Goal: Task Accomplishment & Management: Complete application form

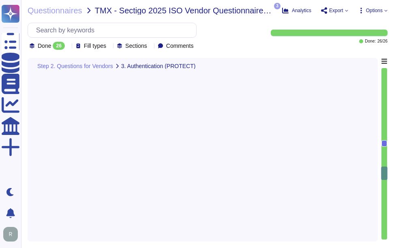
type textarea "Yes, the application supports Single Sign-On (SSO) via SAML2 and integrates wit…"
type textarea "The application enforces restrictions on the server side to ensure that only au…"
type textarea "Please refer the URL: [URL][DOMAIN_NAME]"
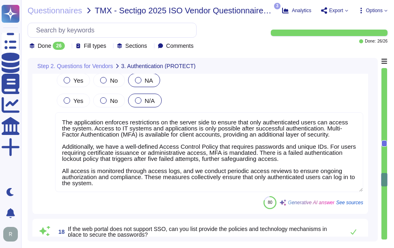
type textarea "Yes, we have a comprehensive vulnerability management process that includes per…"
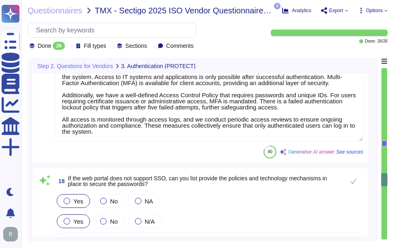
scroll to position [2380, 0]
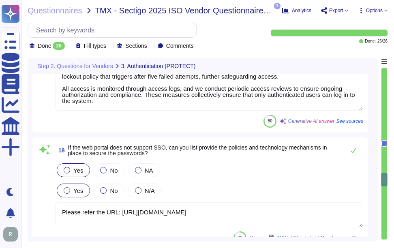
type textarea "Yes, all appropriate systems, including workstations and servers, have antiviru…"
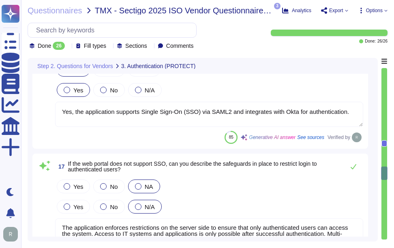
scroll to position [2137, 0]
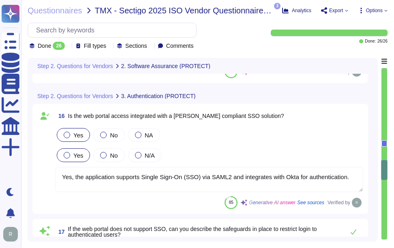
type textarea "Yes, we perform secure code reviews regularly using automated tools like SonarQ…"
type textarea "Yes, we conduct regular penetration testing, including automated vulnerability …"
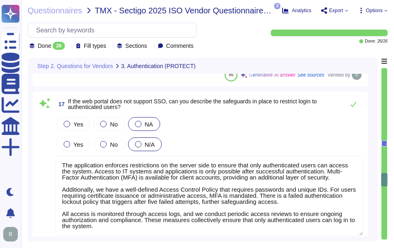
scroll to position [2299, 0]
type textarea "Yes, we have a comprehensive vulnerability management process that includes per…"
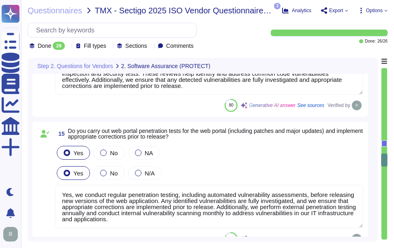
type textarea "Yes, we conduct formal training in secure code development for developers at le…"
type textarea "Yes, we perform secure code reviews regularly using automated tools like SonarQ…"
type textarea "Yes, we conduct regular penetration testing, including automated vulnerability …"
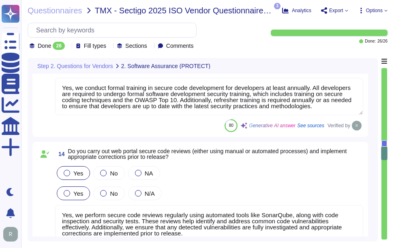
type textarea "Yes, our Software Development Lifecycle (SDLC) process requires that all web po…"
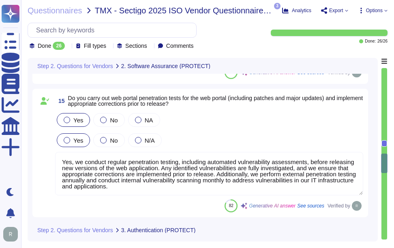
scroll to position [2016, 0]
type textarea "The application enforces restrictions on the server side to ensure that only au…"
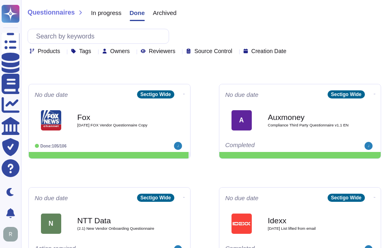
scroll to position [111, 0]
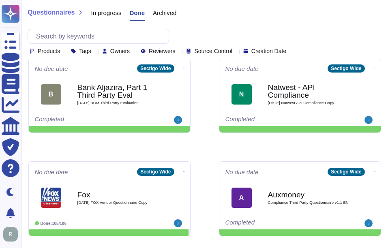
click at [111, 14] on span "In progress" at bounding box center [106, 13] width 30 height 6
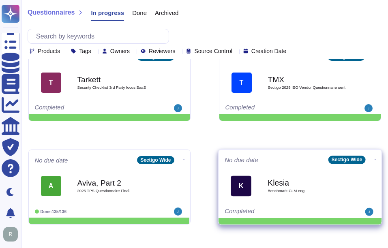
scroll to position [273, 0]
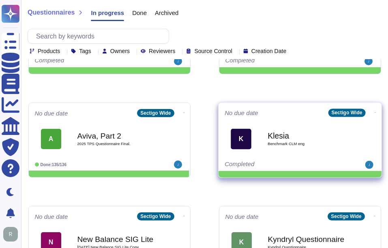
click at [297, 142] on span "Benchmark CLM eng" at bounding box center [308, 144] width 82 height 4
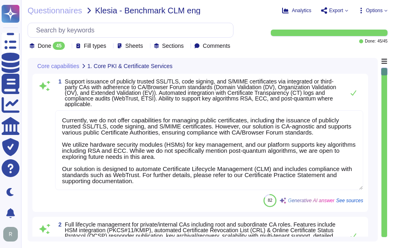
type textarea "Currently, we do not offer capabilities for managing public certificates, inclu…"
type textarea "Sectigo Certificate Manager can be utilized for TLS certificate lifecycle manag…"
type textarea "Yes, Sectigo SCM Enterprise supports SSL/TLS, S/MIME, code signing and client c…"
click at [71, 41] on div "Done 45 Fill types Sheets Sections Comments" at bounding box center [131, 36] width 206 height 27
click at [68, 47] on icon at bounding box center [68, 47] width 0 height 0
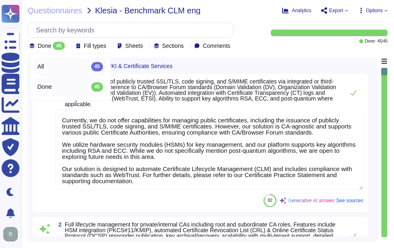
click at [73, 70] on div "All 45" at bounding box center [70, 66] width 66 height 9
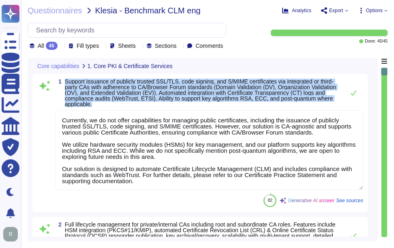
drag, startPoint x: 65, startPoint y: 80, endPoint x: 151, endPoint y: 107, distance: 90.1
click at [151, 107] on div "1 Support issuance of publicly trusted SSL/TLS, code signing, and S/MIME certif…" at bounding box center [200, 143] width 326 height 128
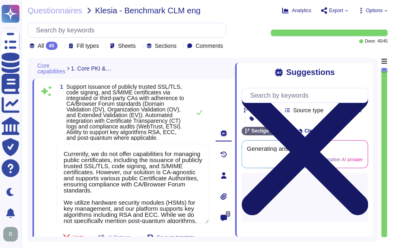
click at [364, 89] on icon at bounding box center [305, 152] width 126 height 126
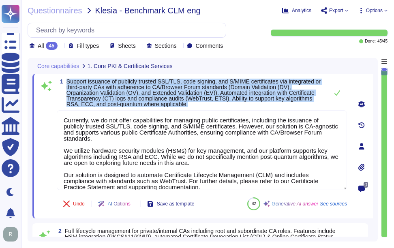
drag, startPoint x: 66, startPoint y: 81, endPoint x: 188, endPoint y: 103, distance: 124.4
click at [188, 103] on span "1 Support issuance of publicly trusted SSL/TLS, code signing, and S/MIME certif…" at bounding box center [190, 93] width 267 height 28
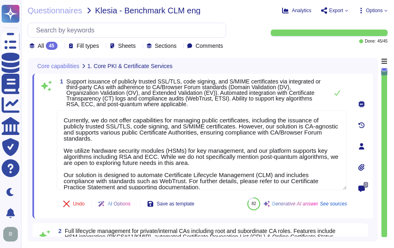
click at [269, 68] on div "Core capabilities 1. Core PKI & Certificate Services" at bounding box center [202, 66] width 340 height 16
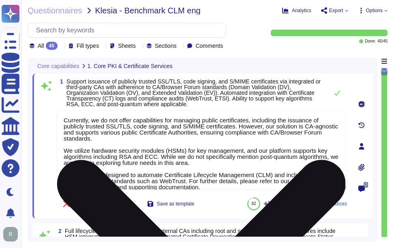
click at [267, 146] on textarea "Currently, we do not offer capabilities for managing public certificates, inclu…" at bounding box center [202, 150] width 290 height 80
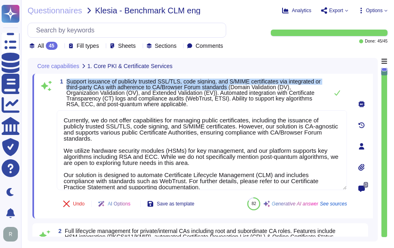
drag, startPoint x: 67, startPoint y: 79, endPoint x: 239, endPoint y: 90, distance: 172.5
click at [239, 90] on span "Support issuance of publicly trusted SSL/TLS, code signing, and S/MIME certific…" at bounding box center [193, 92] width 254 height 29
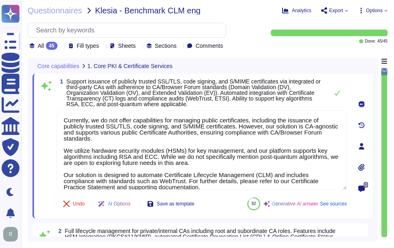
click at [276, 87] on span "Support issuance of publicly trusted SSL/TLS, code signing, and S/MIME certific…" at bounding box center [193, 92] width 254 height 29
click at [336, 95] on icon at bounding box center [337, 92] width 6 height 5
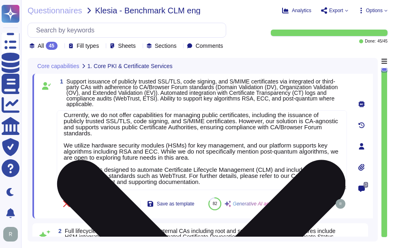
scroll to position [7, 0]
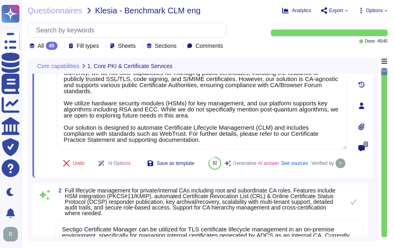
type textarea "Sectigo Certificate Manager provides robust customization options, allowing adm…"
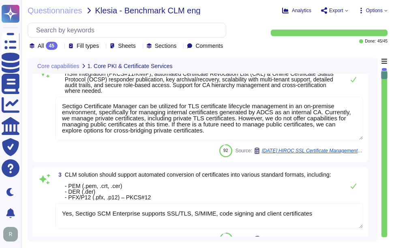
scroll to position [203, 0]
type textarea "Sectigo SCM Enterprise supports discovery in multiple ways. Agent and agentless…"
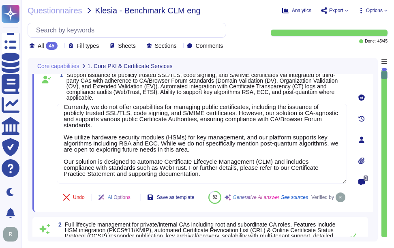
scroll to position [0, 0]
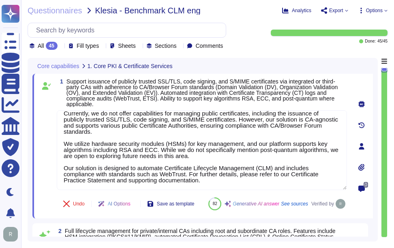
click at [277, 92] on span "Support issuance of publicly trusted SSL/TLS, code signing, and S/MIME certific…" at bounding box center [201, 92] width 271 height 29
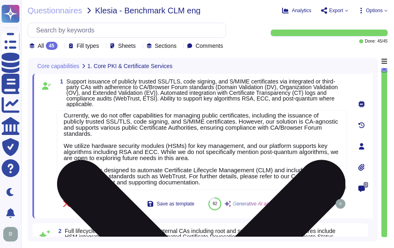
scroll to position [7, 0]
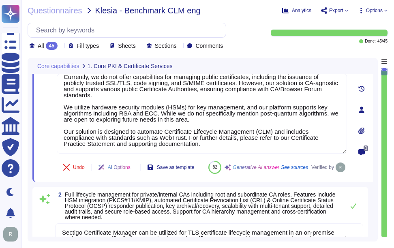
type textarea "Sectigo Certificate Manager provides robust customization options, allowing adm…"
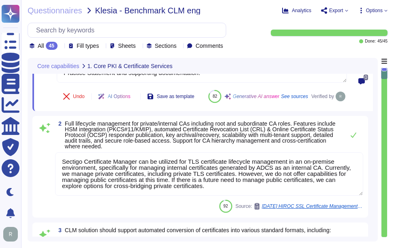
scroll to position [122, 0]
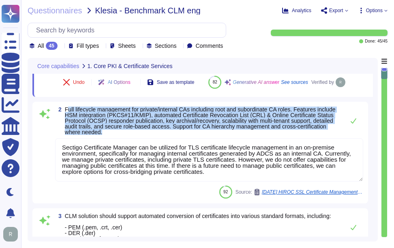
drag, startPoint x: 66, startPoint y: 126, endPoint x: 331, endPoint y: 152, distance: 265.5
click at [331, 152] on div "2 Full lifecycle management for private/internal CAs including root and subordi…" at bounding box center [200, 153] width 336 height 102
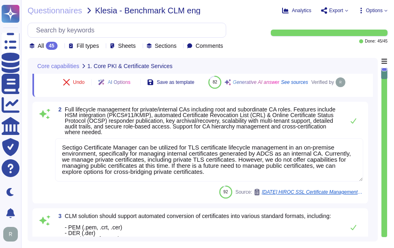
scroll to position [0, 0]
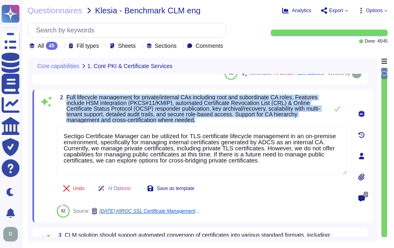
drag, startPoint x: 67, startPoint y: 96, endPoint x: 248, endPoint y: 122, distance: 182.6
click at [248, 122] on span "Full lifecycle management for private/internal CAs including root and subordina…" at bounding box center [195, 108] width 258 height 28
click at [103, 103] on span "Full lifecycle management for private/internal CAs including root and subordina…" at bounding box center [193, 108] width 254 height 29
click at [70, 94] on div "2 Full lifecycle management for private/internal CAs including root and subordi…" at bounding box center [202, 156] width 340 height 133
click at [68, 96] on span "Full lifecycle management for private/internal CAs including root and subordina…" at bounding box center [193, 108] width 254 height 29
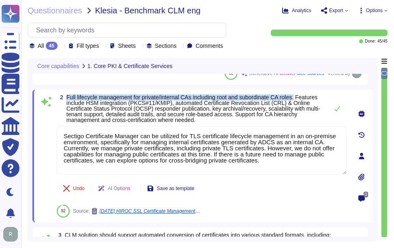
drag, startPoint x: 67, startPoint y: 96, endPoint x: 300, endPoint y: 91, distance: 233.1
click at [300, 91] on div "2 Full lifecycle management for private/internal CAs including root and subordi…" at bounding box center [202, 156] width 340 height 133
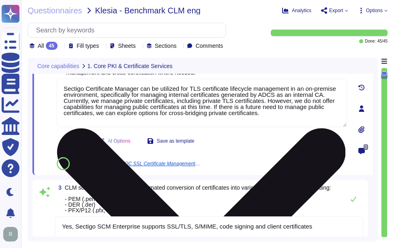
scroll to position [243, 0]
type textarea "Sectigo SCM Enterprise supports discovery in multiple ways. Agent and agentless…"
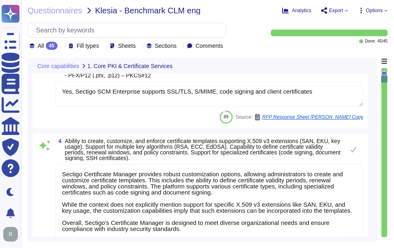
scroll to position [324, 0]
type textarea "The supported metadata tracked for each certificate includes: - Issued date - E…"
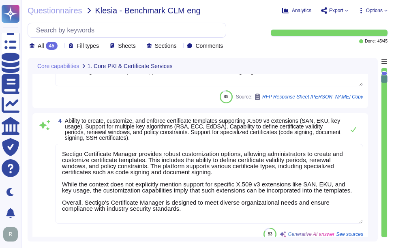
scroll to position [1, 0]
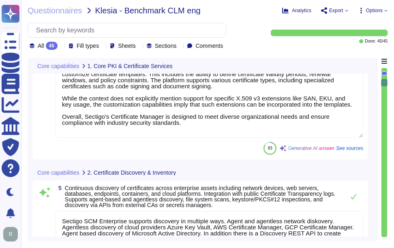
type textarea "Our Sectigo Certificate Manager (SCM) solution includes automated certificate d…"
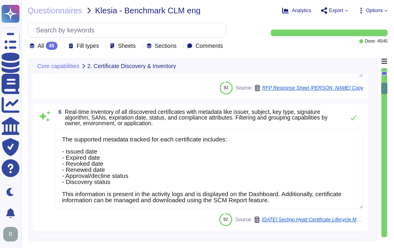
type textarea "Sectigo SCM Enterprise supports standardized certificate enrollment and lifecyc…"
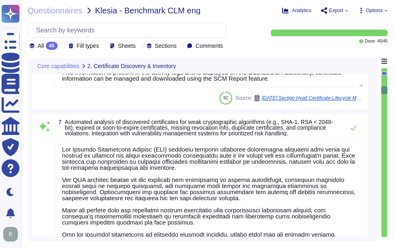
type textarea "Sectigo's Certificate Manager (SCM) provides comprehensive capabilities for man…"
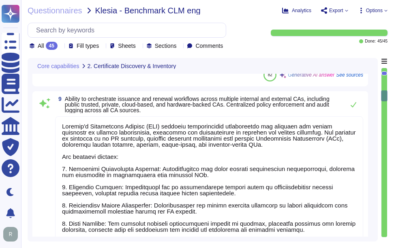
scroll to position [1013, 0]
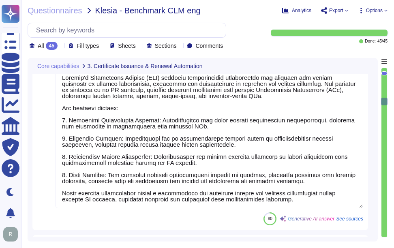
type textarea "Yes, our solution supports hardware security modules (HSMs) for secure key mana…"
type textarea "Sectigo's Certificate Manager (SCM) provides automated discovery of certificate…"
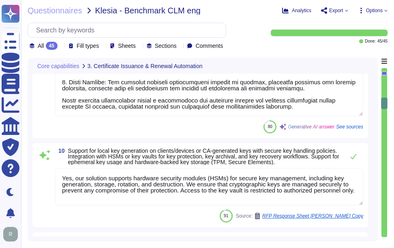
scroll to position [1135, 0]
type textarea "Our key management process is designed to ensure a secure key lifecycle, which …"
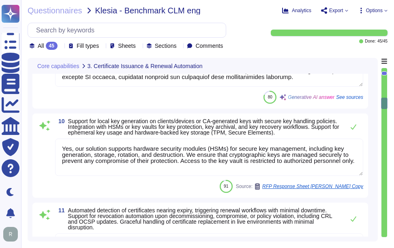
scroll to position [0, 0]
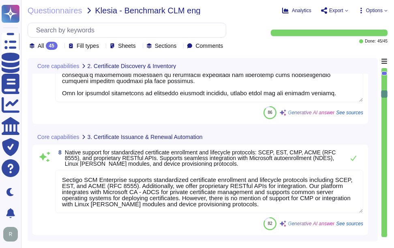
type textarea "The supported metadata tracked for each certificate includes: - Issued date - E…"
type textarea "Our Sectigo Certificate Manager (SCM) solution includes automated certificate d…"
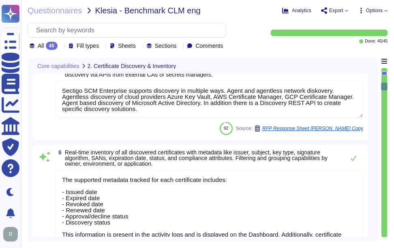
type textarea "Sectigo SCM Enterprise supports discovery in multiple ways. Agent and agentless…"
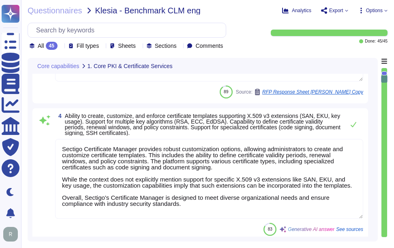
type textarea "Sectigo Certificate Manager can be utilized for TLS certificate lifecycle manag…"
type textarea "Yes, Sectigo SCM Enterprise supports SSL/TLS, S/MIME, code signing and client c…"
type textarea "Sectigo Certificate Manager provides robust customization options, allowing adm…"
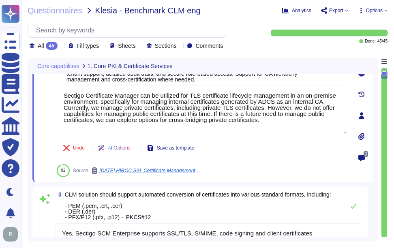
type textarea "Currently, we do not offer capabilities for managing public certificates, inclu…"
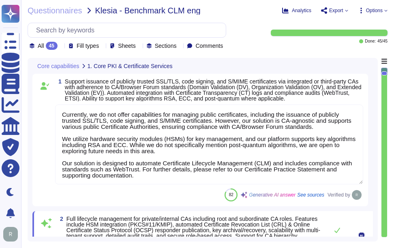
scroll to position [1, 0]
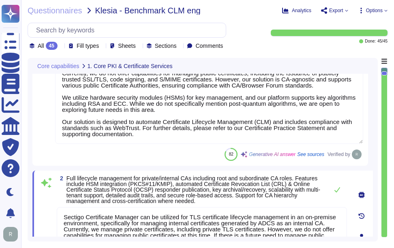
type textarea "Sectigo Certificate Manager provides robust customization options, allowing adm…"
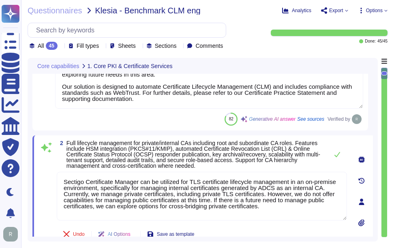
scroll to position [122, 0]
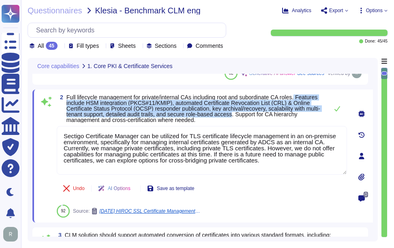
drag, startPoint x: 301, startPoint y: 97, endPoint x: 251, endPoint y: 115, distance: 53.5
click at [251, 115] on span "Full lifecycle management for private/internal CAs including root and subordina…" at bounding box center [193, 108] width 254 height 29
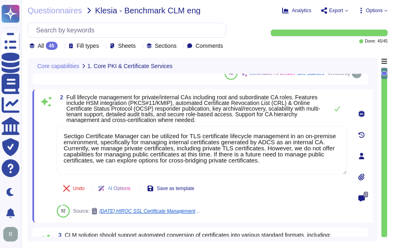
drag, startPoint x: 267, startPoint y: 163, endPoint x: 45, endPoint y: 132, distance: 223.9
click at [45, 132] on div "2 Full lifecycle management for private/internal CAs including root and subordi…" at bounding box center [193, 155] width 308 height 123
paste textarea "Sectigo Certificate Manager can be utilized for TLS certificate lifecycle manag…"
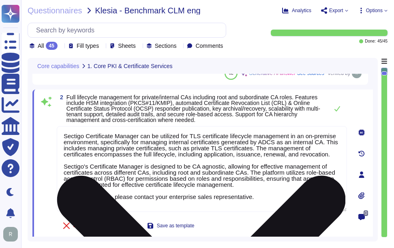
click at [64, 140] on textarea "Sectigo Certificate Manager can be utilized for TLS certificate lifecycle manag…" at bounding box center [202, 169] width 290 height 86
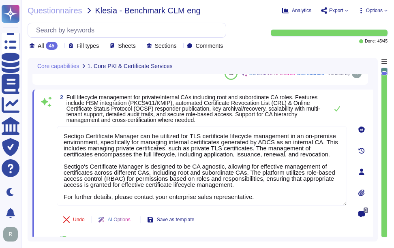
click at [231, 118] on span "Full lifecycle management for private/internal CAs including root and subordina…" at bounding box center [195, 108] width 258 height 28
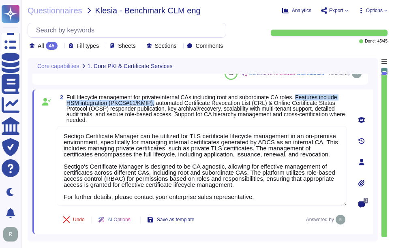
drag, startPoint x: 303, startPoint y: 97, endPoint x: 152, endPoint y: 106, distance: 150.6
click at [152, 106] on span "Full lifecycle management for private/internal CAs including root and subordina…" at bounding box center [205, 108] width 278 height 29
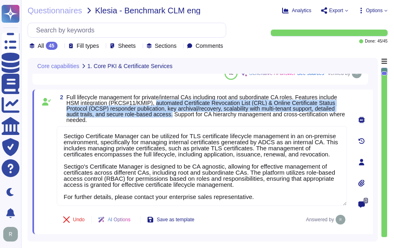
drag, startPoint x: 155, startPoint y: 103, endPoint x: 172, endPoint y: 116, distance: 22.0
click at [172, 116] on span "Full lifecycle management for private/internal CAs including root and subordina…" at bounding box center [205, 108] width 278 height 29
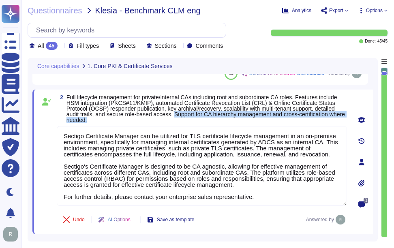
drag, startPoint x: 175, startPoint y: 113, endPoint x: 177, endPoint y: 120, distance: 6.3
click at [177, 120] on span "Full lifecycle management for private/internal CAs including root and subordina…" at bounding box center [206, 108] width 280 height 28
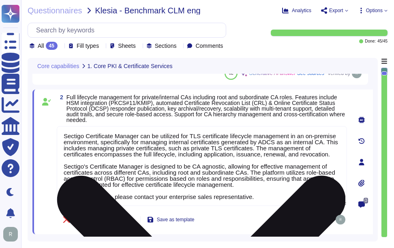
click at [182, 135] on textarea "Sectigo Certificate Manager can be utilized for TLS certificate lifecycle manag…" at bounding box center [202, 166] width 290 height 80
paste textarea "Our solution supports seamless integration with Hardware Security Modules (HSMs…"
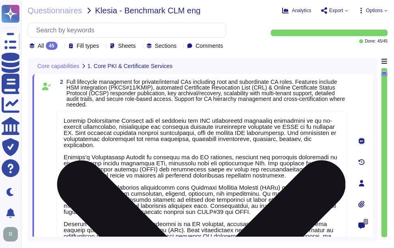
scroll to position [118, 0]
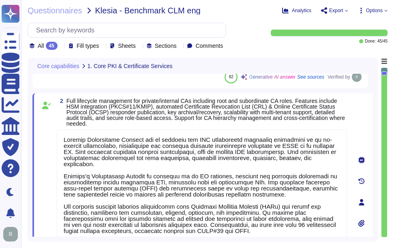
type textarea "Sectigo Certificate Manager can be utilized for TLS certificate lifecycle manag…"
click at [246, 122] on span "Full lifecycle management for private/internal CAs including root and subordina…" at bounding box center [206, 112] width 280 height 28
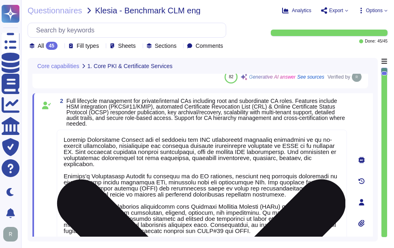
type textarea "Sectigo Certificate Manager provides robust customization options, allowing adm…"
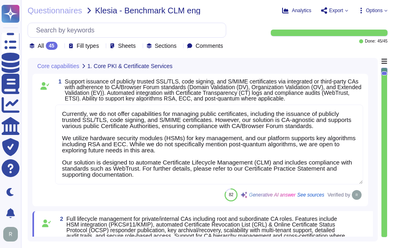
scroll to position [81, 0]
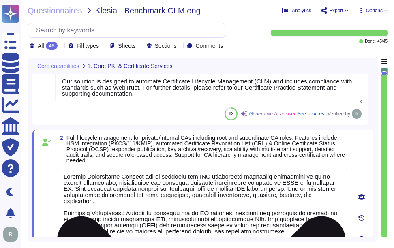
type textarea "Yes, Sectigo SCM Enterprise supports SSL/TLS, S/MIME, code signing and client c…"
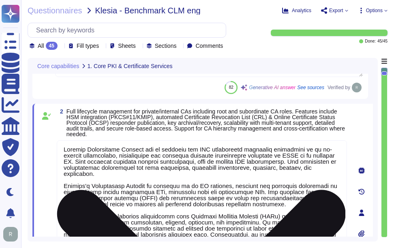
type textarea "Sectigo Certificate Manager provides robust customization options, allowing adm…"
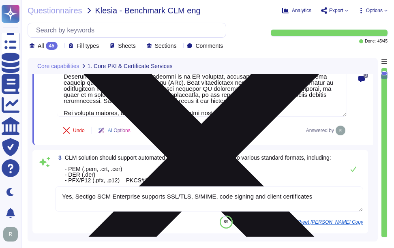
type textarea "Sectigo SCM Enterprise supports discovery in multiple ways. Agent and agentless…"
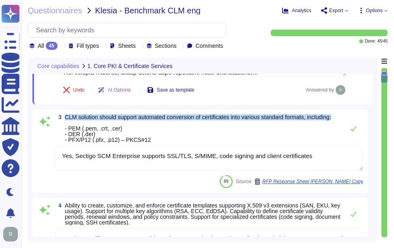
drag, startPoint x: 66, startPoint y: 115, endPoint x: 97, endPoint y: 121, distance: 31.7
click at [97, 121] on span "CLM solution should support automated conversion of certificates into various s…" at bounding box center [198, 128] width 266 height 28
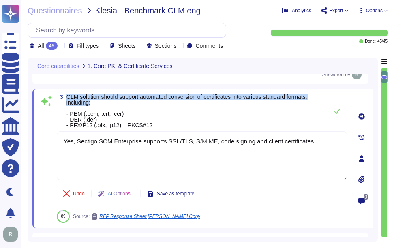
type textarea "Sectigo SCM Enterprise supports discovery in multiple ways. Agent and agentless…"
drag, startPoint x: 66, startPoint y: 98, endPoint x: 128, endPoint y: 105, distance: 62.0
click at [128, 105] on span "CLM solution should support automated conversion of certificates into various s…" at bounding box center [195, 111] width 258 height 34
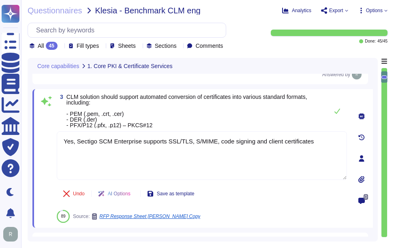
click at [170, 110] on span "CLM solution should support automated conversion of certificates into various s…" at bounding box center [195, 111] width 258 height 34
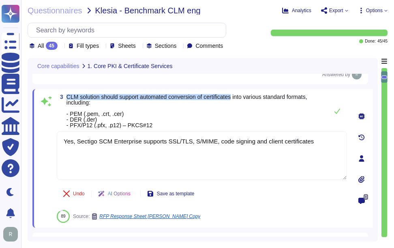
drag, startPoint x: 66, startPoint y: 95, endPoint x: 237, endPoint y: 102, distance: 170.7
click at [237, 102] on div "3 CLM solution should support automated conversion of certificates into various…" at bounding box center [202, 158] width 340 height 139
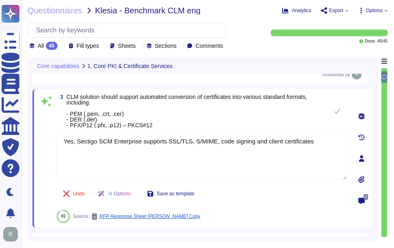
drag, startPoint x: 309, startPoint y: 144, endPoint x: 42, endPoint y: 141, distance: 267.1
click at [42, 141] on div "3 CLM solution should support automated conversion of certificates into various…" at bounding box center [193, 158] width 308 height 129
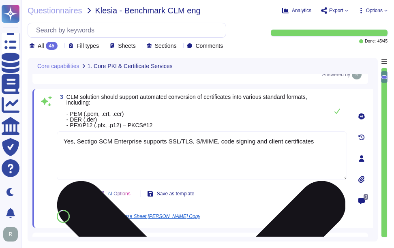
paste textarea "supports various certificate formats, including both public and private version…"
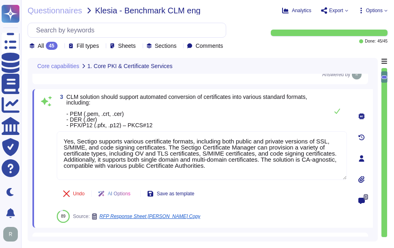
click at [190, 118] on span "CLM solution should support automated conversion of certificates into various s…" at bounding box center [195, 111] width 258 height 34
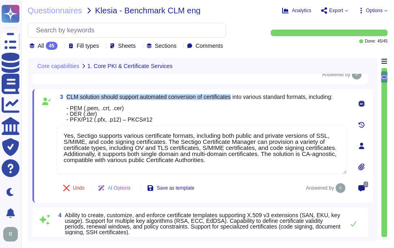
drag, startPoint x: 66, startPoint y: 98, endPoint x: 236, endPoint y: 101, distance: 170.2
click at [236, 101] on span "3 CLM solution should support automated conversion of certificates into various…" at bounding box center [195, 108] width 276 height 28
copy span "CLM solution should support automated conversion of certificates"
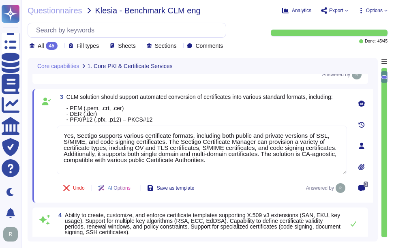
drag, startPoint x: 220, startPoint y: 166, endPoint x: 46, endPoint y: 133, distance: 176.4
click at [46, 133] on div "3 CLM solution should support automated conversion of certificates into various…" at bounding box center [193, 146] width 308 height 104
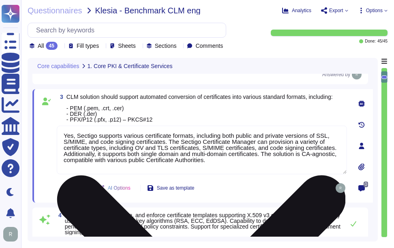
paste textarea "Sectigo Certificate Manager (SCM) does support handling/downloading certificate…"
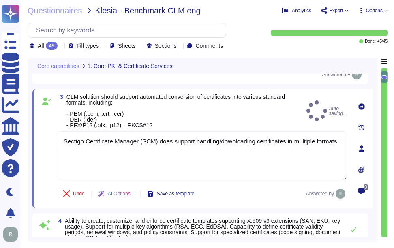
type textarea "Sectigo Certificate Manager (SCM) does support handling/downloading certificate…"
click at [234, 120] on span "CLM solution should support automated conversion of certificates into various s…" at bounding box center [184, 111] width 237 height 34
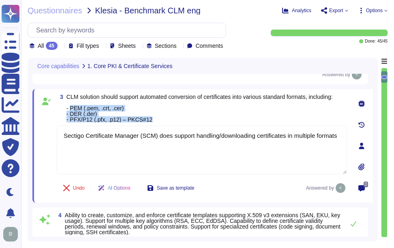
drag, startPoint x: 70, startPoint y: 109, endPoint x: 165, endPoint y: 118, distance: 94.8
click at [165, 118] on span "CLM solution should support automated conversion of certificates into various s…" at bounding box center [199, 108] width 266 height 28
click at [194, 110] on span "CLM solution should support automated conversion of certificates into various s…" at bounding box center [199, 108] width 266 height 28
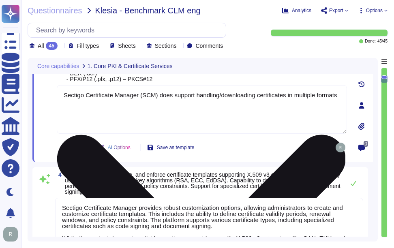
type textarea "The supported metadata tracked for each certificate includes: - Issued date - E…"
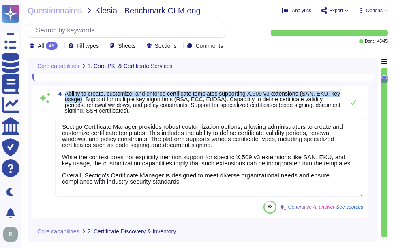
drag, startPoint x: 65, startPoint y: 94, endPoint x: 92, endPoint y: 99, distance: 27.3
click at [92, 99] on span "Ability to create, customize, and enforce certificate templates supporting X.50…" at bounding box center [203, 102] width 276 height 24
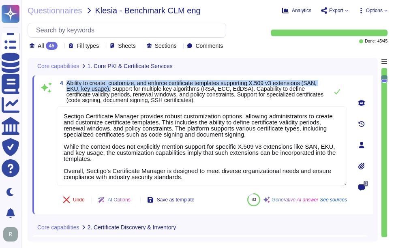
drag, startPoint x: 68, startPoint y: 85, endPoint x: 109, endPoint y: 92, distance: 41.9
click at [109, 92] on span "Ability to create, customize, and enforce certificate templates supporting X.50…" at bounding box center [194, 92] width 257 height 24
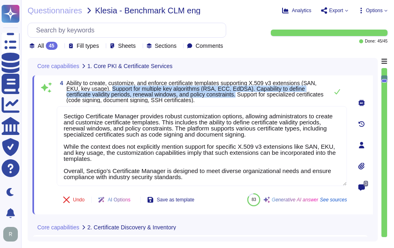
drag, startPoint x: 111, startPoint y: 92, endPoint x: 241, endPoint y: 97, distance: 130.2
click at [241, 97] on span "Ability to create, customize, and enforce certificate templates supporting X.50…" at bounding box center [194, 92] width 257 height 24
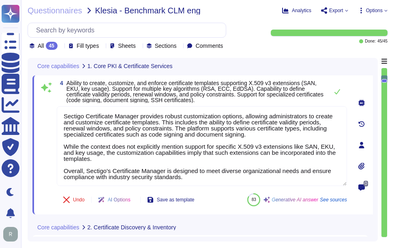
click at [245, 103] on span "Ability to create, customize, and enforce certificate templates supporting X.50…" at bounding box center [195, 91] width 258 height 23
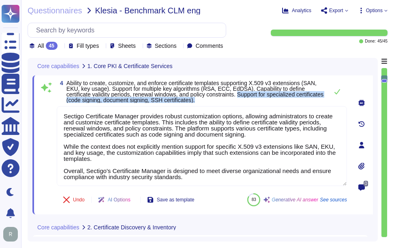
drag, startPoint x: 244, startPoint y: 98, endPoint x: 246, endPoint y: 103, distance: 5.8
click at [246, 103] on span "Ability to create, customize, and enforce certificate templates supporting X.50…" at bounding box center [195, 91] width 258 height 23
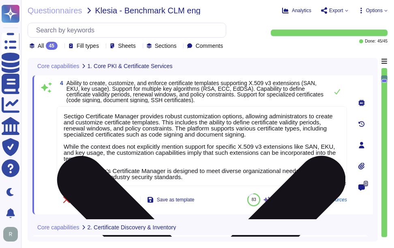
click at [128, 139] on textarea "Sectigo Certificate Manager provides robust customization options, allowing adm…" at bounding box center [202, 146] width 290 height 80
paste textarea "that allow administrators to create and customize certificate templates. The cu…"
type textarea "Sectigo Certificate Manager provides robust customization options that allow ad…"
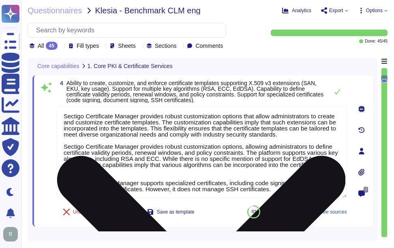
type textarea "The supported metadata tracked for each certificate includes: - Issued date - E…"
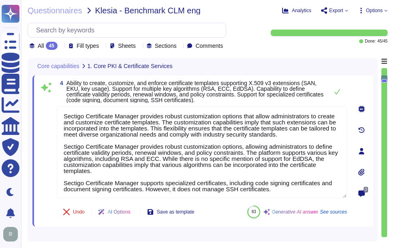
type textarea "Sectigo Certificate Manager provides robust customization options that allow ad…"
click at [258, 103] on span "Ability to create, customize, and enforce certificate templates supporting X.50…" at bounding box center [195, 91] width 258 height 23
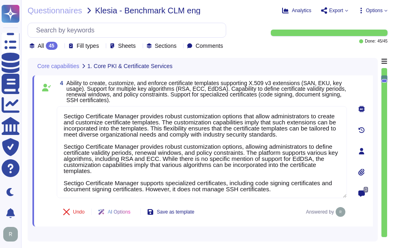
click at [258, 103] on span "Ability to create, customize, and enforce certificate templates supporting X.50…" at bounding box center [206, 91] width 280 height 23
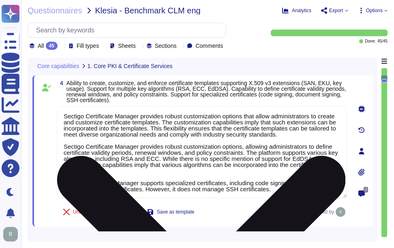
scroll to position [1, 0]
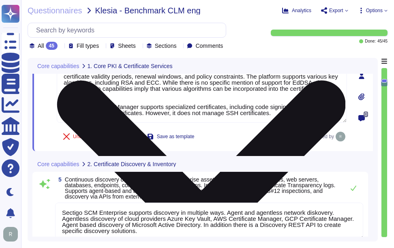
type textarea "Our Sectigo Certificate Manager (SCM) solution includes automated certificate d…"
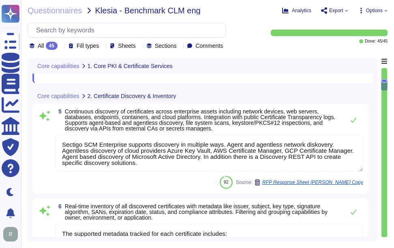
scroll to position [608, 0]
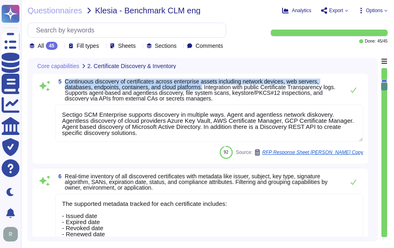
drag, startPoint x: 66, startPoint y: 80, endPoint x: 205, endPoint y: 86, distance: 139.5
click at [205, 86] on span "Continuous discovery of certificates across enterprise assets including network…" at bounding box center [200, 90] width 271 height 24
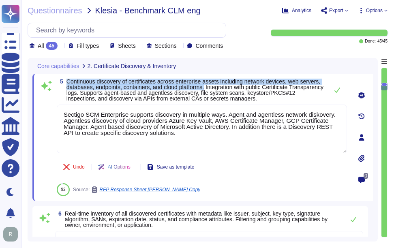
drag, startPoint x: 68, startPoint y: 81, endPoint x: 207, endPoint y: 87, distance: 139.5
click at [207, 87] on span "Continuous discovery of certificates across enterprise assets including network…" at bounding box center [194, 90] width 257 height 24
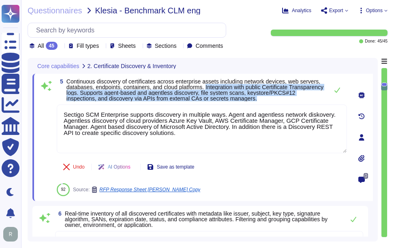
drag, startPoint x: 209, startPoint y: 86, endPoint x: 311, endPoint y: 103, distance: 103.5
click at [311, 103] on div "5 Continuous discovery of certificates across enterprise assets including netwo…" at bounding box center [193, 138] width 308 height 118
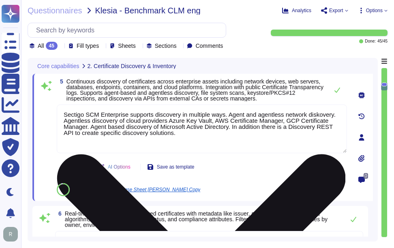
click at [197, 134] on textarea "Sectigo SCM Enterprise supports discovery in multiple ways. Agent and agentless…" at bounding box center [202, 129] width 290 height 49
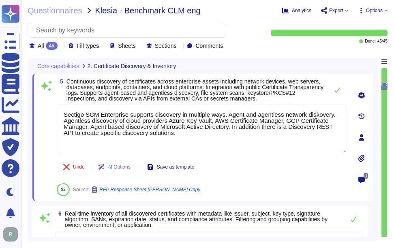
drag, startPoint x: 190, startPoint y: 133, endPoint x: 47, endPoint y: 101, distance: 145.6
click at [47, 101] on div "5 Continuous discovery of certificates across enterprise assets including netwo…" at bounding box center [193, 138] width 308 height 118
paste textarea "Certificate Manager provides automated certificate discovery by scanning the ne…"
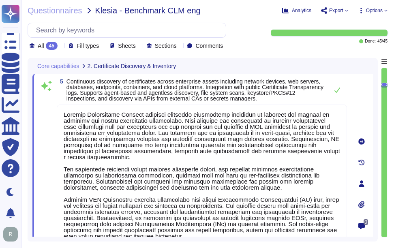
scroll to position [611, 0]
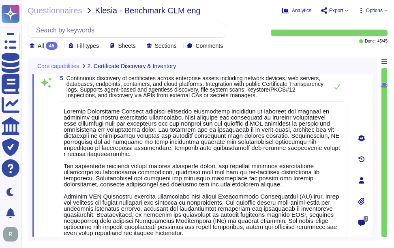
type textarea "Sectigo Certificate Manager provides automated certificate discovery by scannin…"
click at [235, 96] on span "Continuous discovery of certificates across enterprise assets including network…" at bounding box center [194, 87] width 257 height 24
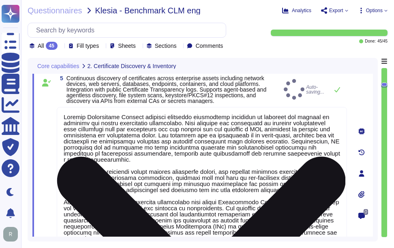
scroll to position [1, 0]
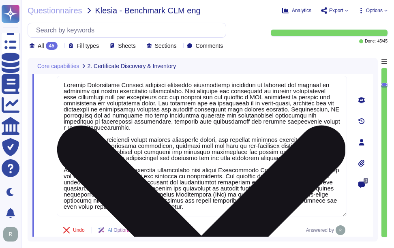
type textarea "Our Sectigo Certificate Manager (SCM) solution includes automated certificate d…"
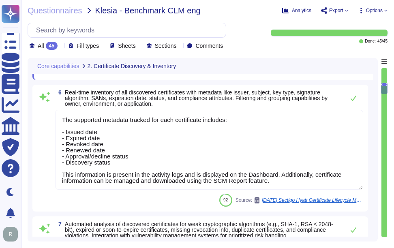
scroll to position [814, 0]
type textarea "Sectigo SCM Enterprise supports standardized certificate enrollment and lifecyc…"
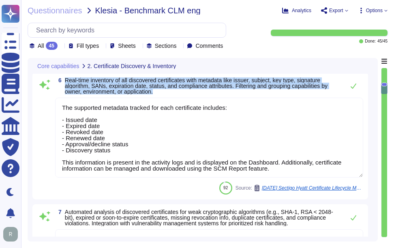
drag, startPoint x: 65, startPoint y: 78, endPoint x: 189, endPoint y: 91, distance: 125.0
click at [189, 91] on span "Real-time inventory of all discovered certificates with metadata like issuer, s…" at bounding box center [203, 85] width 276 height 17
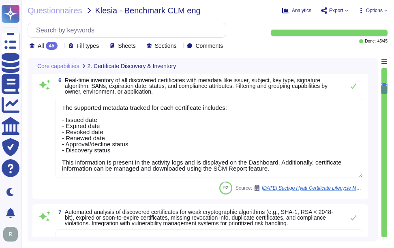
scroll to position [0, 0]
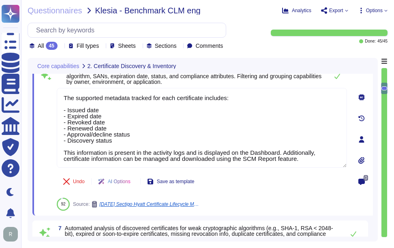
type textarea "Sectigo SCM Enterprise supports standardized certificate enrollment and lifecyc…"
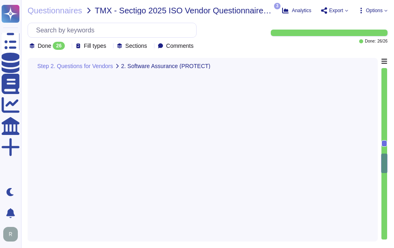
type textarea "Yes, we conduct formal training in secure code development for developers at le…"
type textarea "Yes, we perform secure code reviews regularly using automated tools like SonarQ…"
type textarea "Yes, we conduct regular penetration testing, including automated vulnerability …"
type textarea "Yes, the application supports Single Sign-On (SSO) via SAML2 and integrates wit…"
type textarea "The application enforces restrictions on the server side to ensure that only au…"
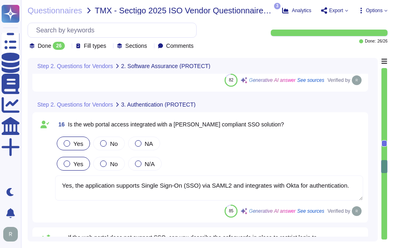
scroll to position [2137, 0]
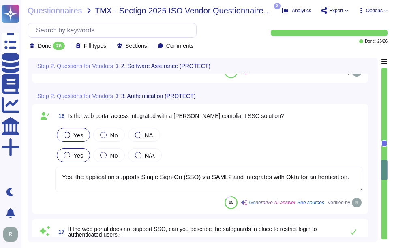
type textarea "Please refer the URL: [URL][DOMAIN_NAME]"
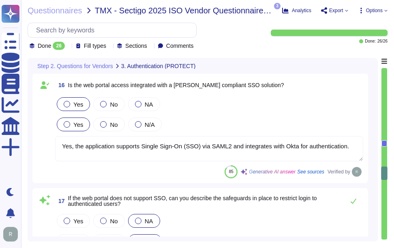
scroll to position [2178, 0]
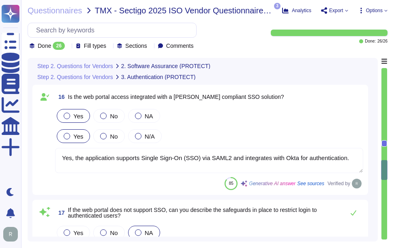
type textarea "Yes, we perform secure code reviews regularly using automated tools like SonarQ…"
type textarea "Yes, we conduct regular penetration testing, including automated vulnerability …"
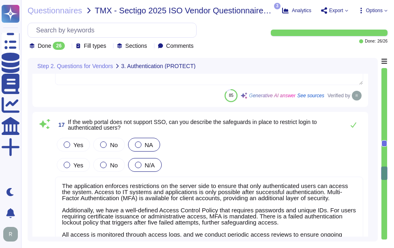
scroll to position [2259, 0]
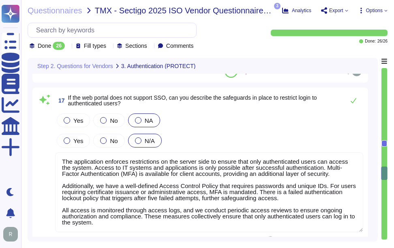
type textarea "Yes, we have a comprehensive vulnerability management process that includes per…"
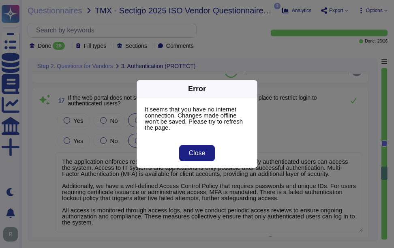
click at [330, 148] on div "Error It seems that you have no internet connection. Changes made offline won't…" at bounding box center [197, 124] width 394 height 248
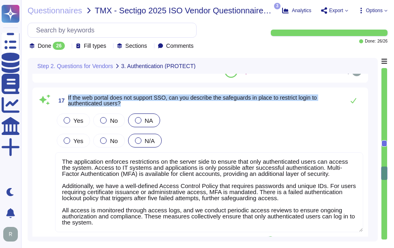
drag, startPoint x: 68, startPoint y: 97, endPoint x: 125, endPoint y: 105, distance: 57.3
click at [125, 105] on span "If the web portal does not support SSO, can you describe the safeguards in plac…" at bounding box center [204, 100] width 272 height 11
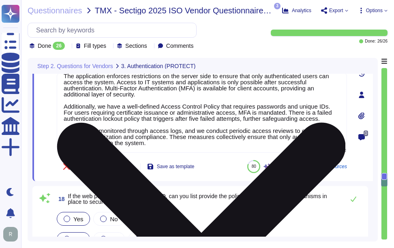
scroll to position [2380, 0]
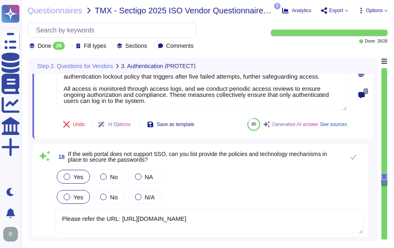
type textarea "Yes, all appropriate systems, including workstations and servers, have antiviru…"
click at [135, 176] on div at bounding box center [138, 176] width 6 height 6
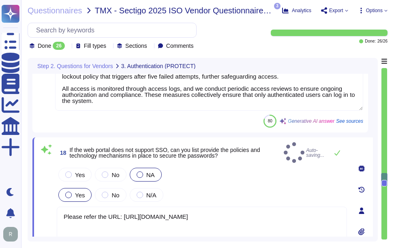
scroll to position [1, 0]
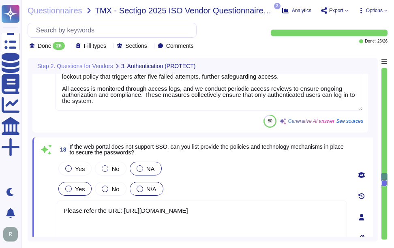
click at [140, 190] on div at bounding box center [140, 189] width 6 height 6
drag, startPoint x: 95, startPoint y: 220, endPoint x: 59, endPoint y: 205, distance: 39.1
click at [59, 205] on textarea "Please refer the URL: https://docs.sectigo.com/scm/scm-administrator/understand…" at bounding box center [202, 225] width 290 height 49
click at [234, 172] on div "Yes No NA" at bounding box center [202, 168] width 290 height 17
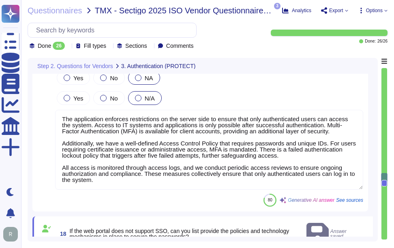
scroll to position [2259, 0]
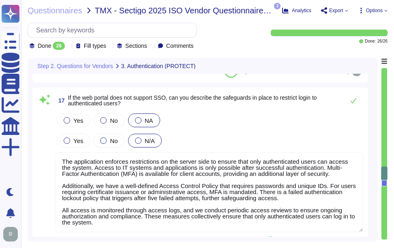
click at [200, 208] on textarea "The application enforces restrictions on the server side to ensure that only au…" at bounding box center [209, 192] width 308 height 80
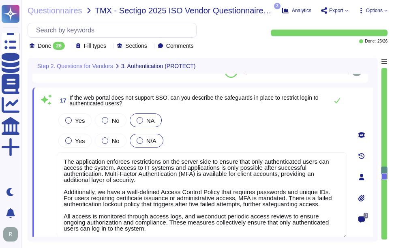
type textarea "The application enforces restrictions on the server side to ensure that only au…"
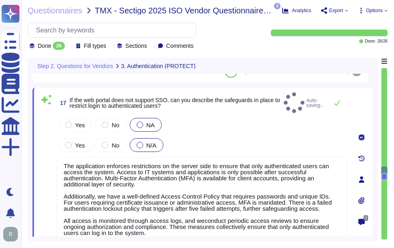
click at [165, 237] on div "Step 2. Questions for Vendors 3. Authentication (PROTECT) 16 Is the web portal …" at bounding box center [203, 150] width 350 height 184
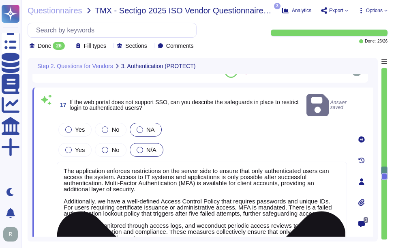
drag, startPoint x: 157, startPoint y: 222, endPoint x: 131, endPoint y: 219, distance: 25.8
click at [131, 219] on textarea "The application enforces restrictions on the server side to ensure that only au…" at bounding box center [202, 205] width 290 height 86
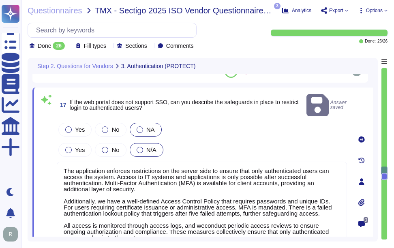
scroll to position [0, 0]
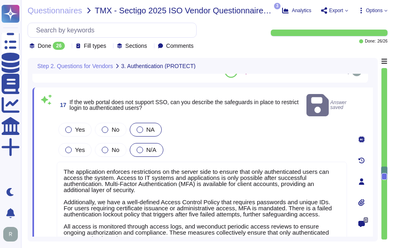
drag, startPoint x: 145, startPoint y: 229, endPoint x: 50, endPoint y: 113, distance: 150.1
click at [50, 113] on div "17 If the web portal does not support SSO, can you describe the safeguards in p…" at bounding box center [193, 181] width 308 height 179
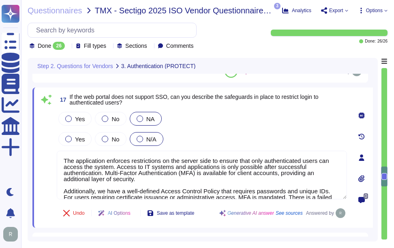
type textarea "Yes, we have a comprehensive vulnerability management process that includes per…"
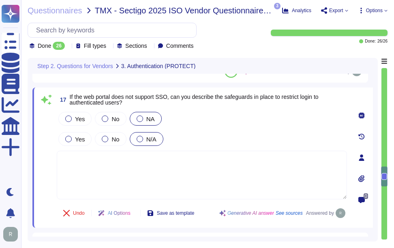
click at [206, 119] on div "Yes No NA" at bounding box center [202, 118] width 290 height 17
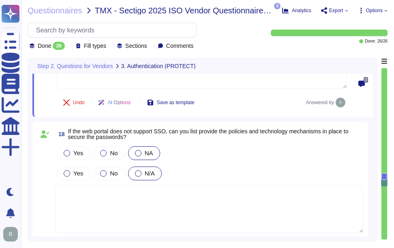
type textarea "Yes, all appropriate systems, including workstations and servers, have antiviru…"
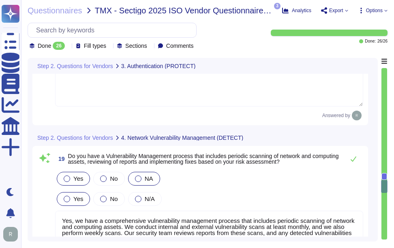
type textarea "No, IDS/IPS systems are not currently implemented. They are on our roadmap for …"
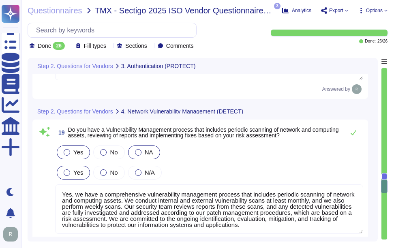
scroll to position [2542, 0]
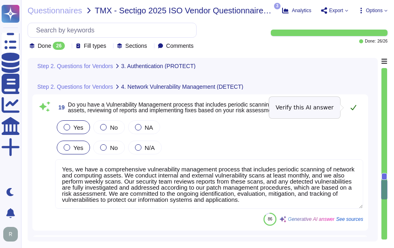
click at [353, 109] on icon at bounding box center [354, 107] width 6 height 5
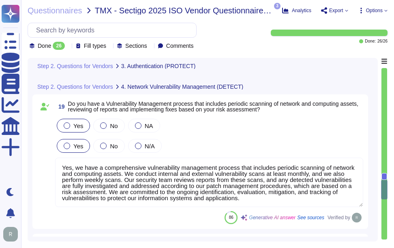
scroll to position [1, 0]
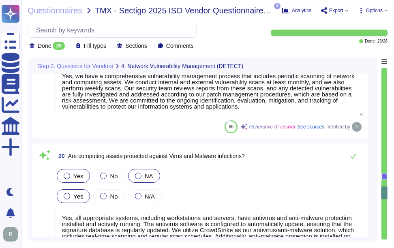
type textarea "Yes, we have implemented File Integrity Monitoring (FIM) tools to validate the …"
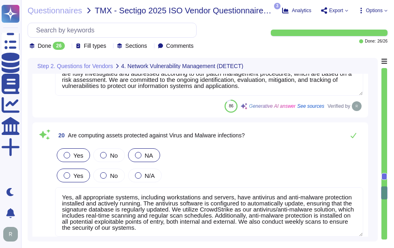
scroll to position [2664, 0]
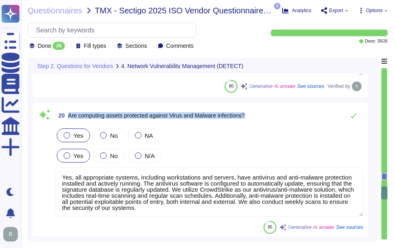
drag, startPoint x: 69, startPoint y: 112, endPoint x: 229, endPoint y: 130, distance: 161.1
click at [229, 130] on div "20 Are computing assets protected against Virus and Malware infections? Yes No …" at bounding box center [200, 170] width 326 height 126
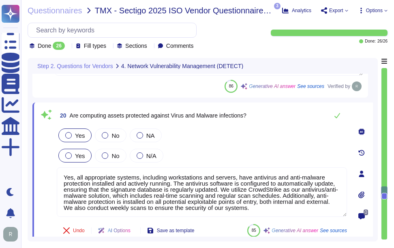
click at [229, 130] on div "Yes No NA" at bounding box center [202, 135] width 290 height 17
drag, startPoint x: 250, startPoint y: 115, endPoint x: 69, endPoint y: 117, distance: 181.2
click at [69, 117] on span "20 Are computing assets protected against Virus and Malware infections?" at bounding box center [152, 115] width 190 height 15
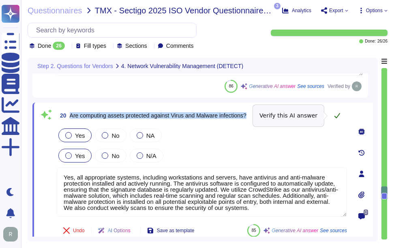
click at [340, 115] on icon at bounding box center [337, 115] width 6 height 6
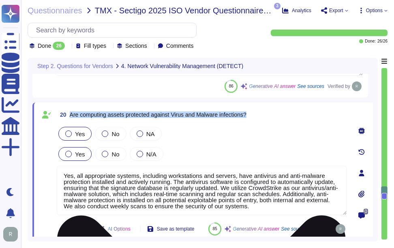
scroll to position [1, 0]
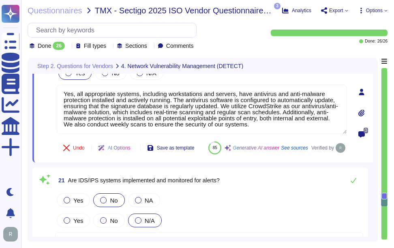
type textarea "Yes, we engage independent third parties to conduct annual penetration tests on…"
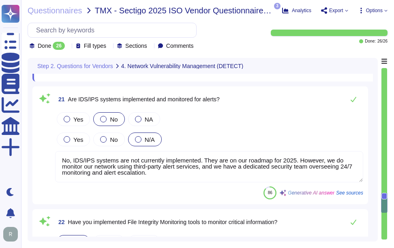
scroll to position [0, 0]
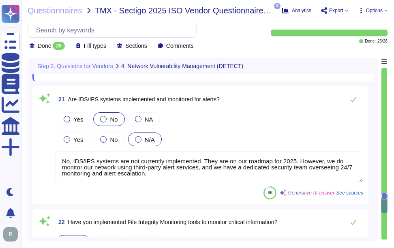
drag, startPoint x: 166, startPoint y: 197, endPoint x: 284, endPoint y: 187, distance: 118.4
click at [284, 182] on textarea "No, IDS/IPS systems are not currently implemented. They are on our roadmap for …" at bounding box center [209, 166] width 308 height 31
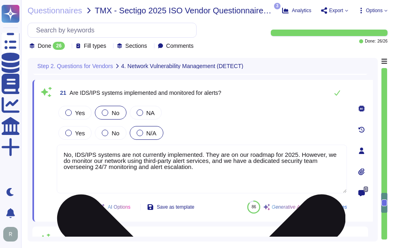
click at [211, 179] on textarea "No, IDS/IPS systems are not currently implemented. They are on our roadmap for …" at bounding box center [202, 169] width 290 height 49
drag, startPoint x: 295, startPoint y: 153, endPoint x: 62, endPoint y: 152, distance: 233.4
click at [62, 152] on textarea "No, IDS/IPS systems are not currently implemented. They are on our roadmap for …" at bounding box center [202, 169] width 290 height 49
paste textarea "Good morning. Yes. We have NextGen Firewalls with the intrusion detection/preve…"
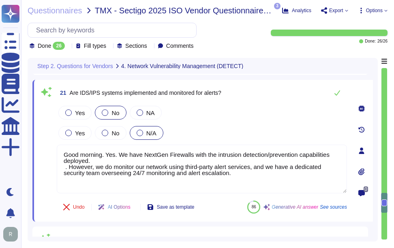
drag, startPoint x: 107, startPoint y: 156, endPoint x: 36, endPoint y: 154, distance: 70.9
click at [36, 154] on div "21 Are IDS/IPS systems implemented and monitored for alerts? Yes No NA Yes No N…" at bounding box center [202, 151] width 340 height 142
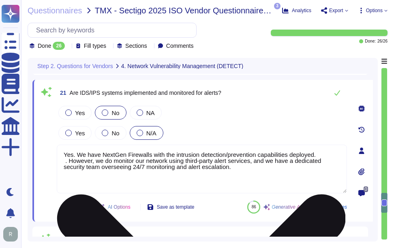
click at [68, 162] on textarea "Yes. We have NextGen Firewalls with the intrusion detection/prevention capabili…" at bounding box center [202, 169] width 290 height 49
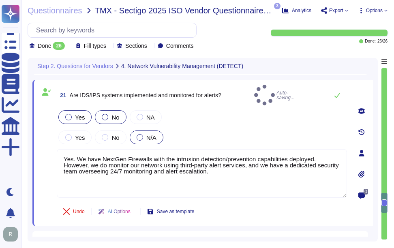
type textarea "Yes. We have NextGen Firewalls with the intrusion detection/prevention capabili…"
click at [73, 114] on label "Yes" at bounding box center [74, 117] width 19 height 6
click at [68, 115] on div at bounding box center [68, 117] width 6 height 6
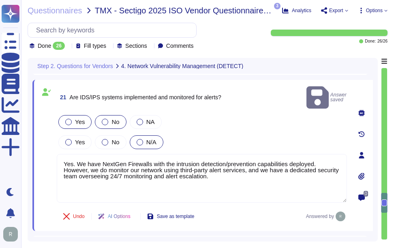
click at [67, 119] on div at bounding box center [68, 122] width 6 height 6
click at [70, 139] on div at bounding box center [68, 142] width 6 height 6
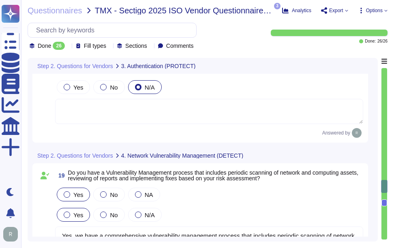
type textarea "Yes, the application supports Single Sign-On (SSO) via SAML2 and integrates wit…"
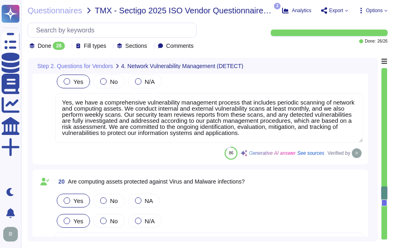
type textarea "Yes. We have NextGen Firewalls with the intrusion detection/prevention capabili…"
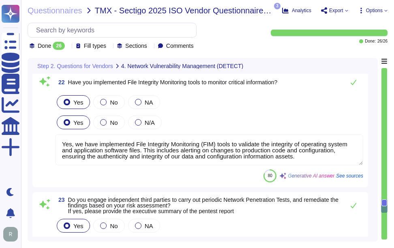
type textarea "Yes, we have implemented File Integrity Monitoring (FIM) tools to validate the …"
type textarea "Yes, we engage independent third parties to conduct annual penetration tests on…"
type textarea "Yes, we have a formal Incident Response Plan with documented policies and proce…"
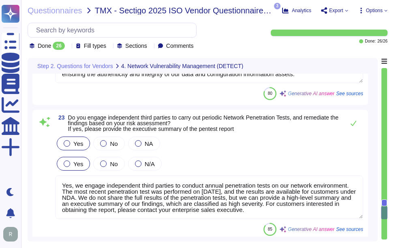
type textarea "Our Incident Management process does not explicitly mention a requirement to no…"
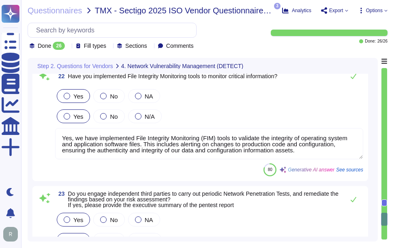
scroll to position [2783, 0]
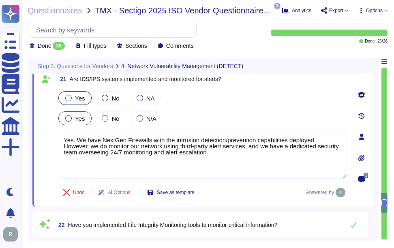
type textarea "Yes, we have a comprehensive vulnerability management process that includes per…"
type textarea "Yes, all appropriate systems, including workstations and servers, have antiviru…"
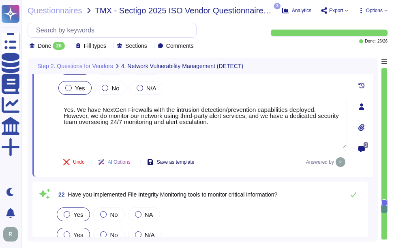
scroll to position [2864, 0]
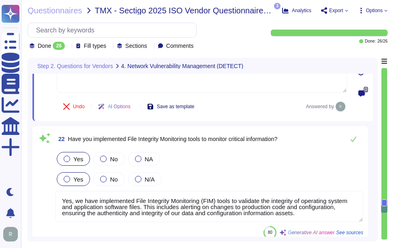
type textarea "Yes, we have a formal Incident Response Plan with documented policies and proce…"
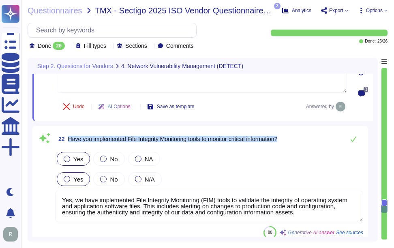
drag, startPoint x: 68, startPoint y: 138, endPoint x: 291, endPoint y: 159, distance: 223.5
click at [291, 159] on div "22 Have you implemented File Integrity Monitoring tools to monitor critical inf…" at bounding box center [200, 185] width 326 height 108
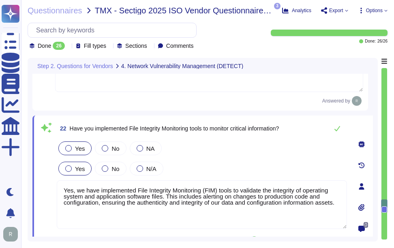
scroll to position [0, 0]
type textarea "Yes, we have a formal Incident Response Plan with documented policies and proce…"
click at [251, 223] on textarea "Yes, we have implemented File Integrity Monitoring (FIM) tools to validate the …" at bounding box center [202, 204] width 290 height 49
click at [338, 130] on icon at bounding box center [337, 128] width 6 height 6
click at [338, 128] on icon at bounding box center [337, 128] width 6 height 6
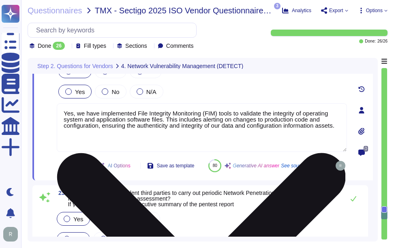
type textarea "Yes, we have a formal Incident Response Plan with documented policies and proce…"
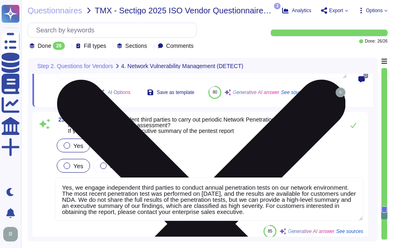
scroll to position [3026, 0]
type textarea "Our Incident Management process does not explicitly mention a requirement to no…"
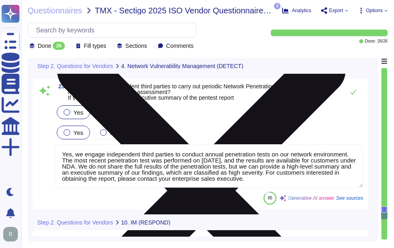
scroll to position [3067, 0]
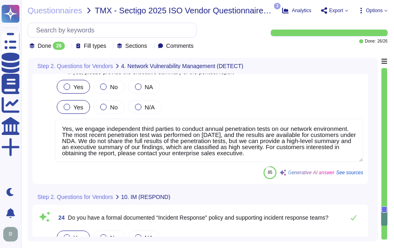
drag, startPoint x: 314, startPoint y: 165, endPoint x: 320, endPoint y: 171, distance: 7.7
click at [320, 162] on textarea "Yes, we engage independent third parties to conduct annual penetration tests on…" at bounding box center [209, 140] width 308 height 43
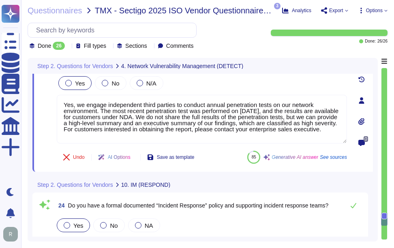
click at [320, 171] on div "23 Do you engage independent third parties to carry out periodic Network Penetr…" at bounding box center [202, 100] width 340 height 143
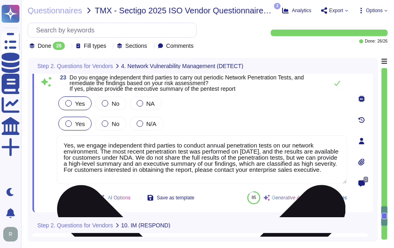
scroll to position [2, 0]
drag, startPoint x: 107, startPoint y: 170, endPoint x: 115, endPoint y: 180, distance: 12.2
click at [115, 180] on textarea "Yes, we engage independent third parties to conduct annual penetration tests on…" at bounding box center [202, 159] width 290 height 49
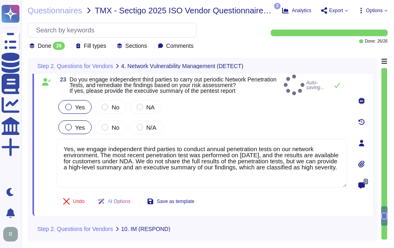
type textarea "Yes, we engage independent third parties to conduct annual penetration tests on…"
drag, startPoint x: 212, startPoint y: 116, endPoint x: 203, endPoint y: 153, distance: 37.8
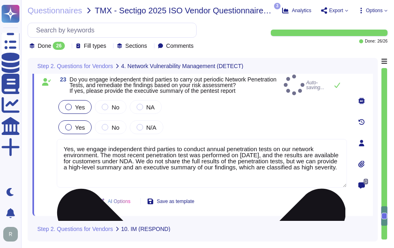
click at [212, 119] on div "Yes No N/A" at bounding box center [202, 127] width 290 height 17
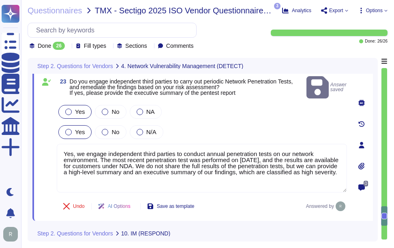
click at [362, 158] on div at bounding box center [361, 166] width 16 height 16
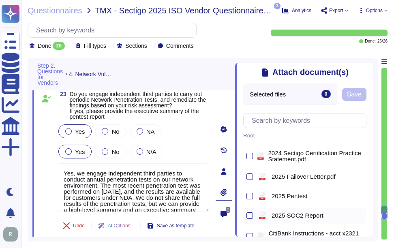
scroll to position [81, 0]
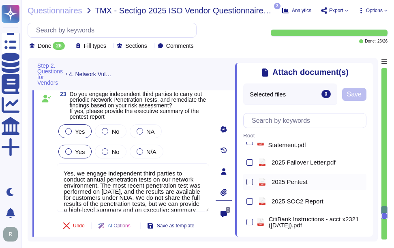
click at [249, 182] on div at bounding box center [249, 182] width 6 height 6
click at [0, 0] on input "checkbox" at bounding box center [0, 0] width 0 height 0
click at [357, 94] on span "Save" at bounding box center [354, 94] width 15 height 6
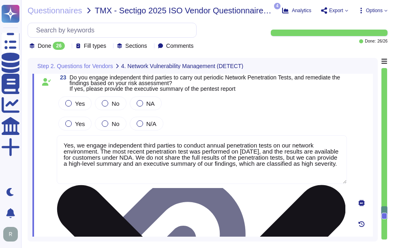
type textarea "Our Incident Management process does not explicitly mention a requirement to no…"
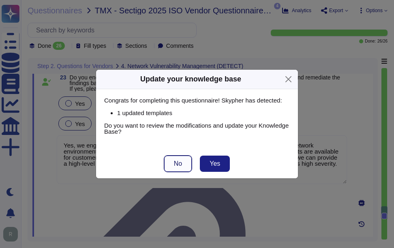
click at [187, 162] on button "No" at bounding box center [178, 164] width 28 height 16
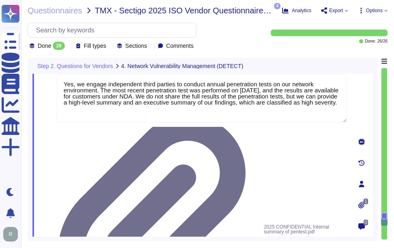
scroll to position [3107, 0]
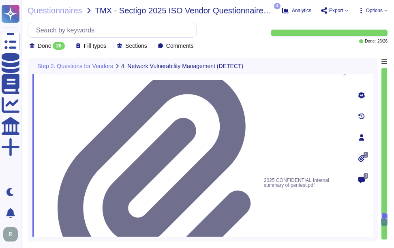
type textarea "No, we have not encountered a security incident for the last 12 months, and the…"
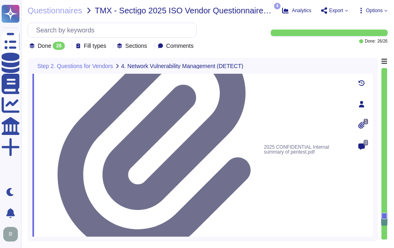
scroll to position [3188, 0]
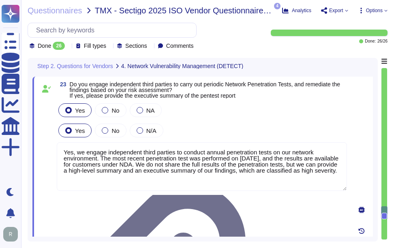
type textarea "Yes. We have NextGen Firewalls with the intrusion detection/prevention capabili…"
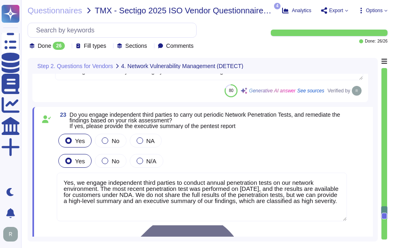
type textarea "Yes, we have implemented File Integrity Monitoring (FIM) tools to validate the …"
type textarea "Yes, we engage independent third parties to conduct annual penetration tests on…"
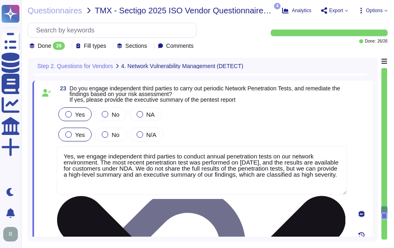
scroll to position [3013, 0]
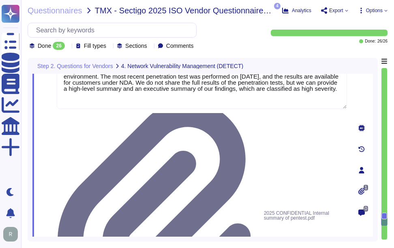
type textarea "No, we have not encountered a security incident for the last 12 months, and the…"
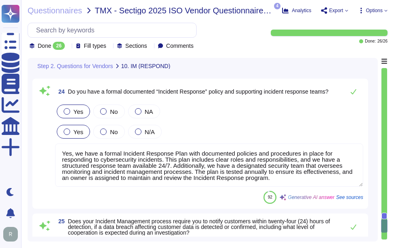
scroll to position [3175, 0]
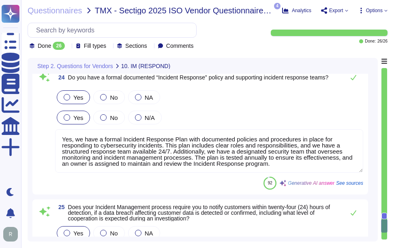
click at [293, 154] on textarea "Yes, we have a formal Incident Response Plan with documented policies and proce…" at bounding box center [209, 150] width 308 height 43
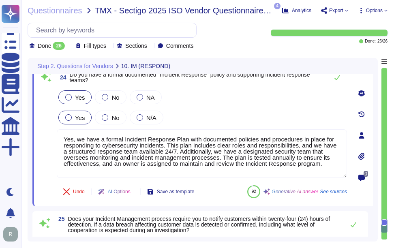
click at [364, 156] on icon at bounding box center [361, 156] width 6 height 7
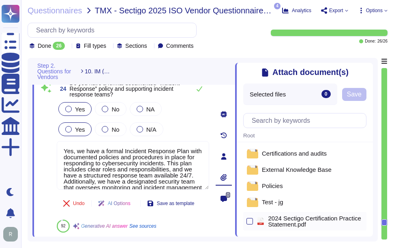
scroll to position [0, 0]
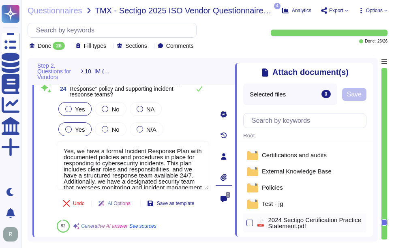
click at [277, 190] on span "Policies" at bounding box center [272, 187] width 21 height 6
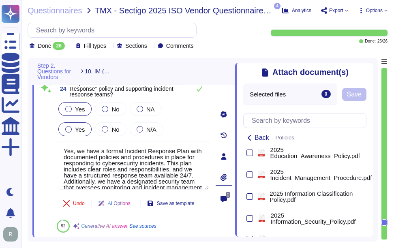
scroll to position [243, 0]
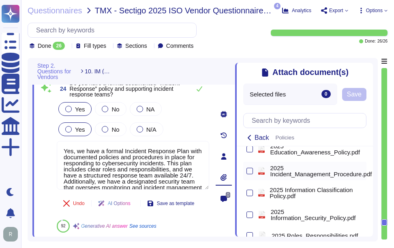
click at [249, 171] on div at bounding box center [249, 171] width 6 height 10
click at [249, 174] on div at bounding box center [249, 171] width 6 height 6
click at [0, 0] on input "checkbox" at bounding box center [0, 0] width 0 height 0
click at [379, 96] on span "Save" at bounding box center [383, 94] width 15 height 6
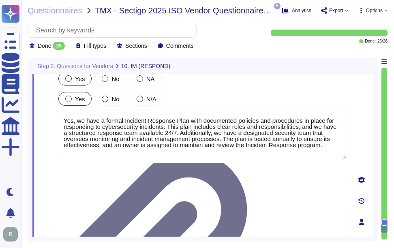
scroll to position [3121, 0]
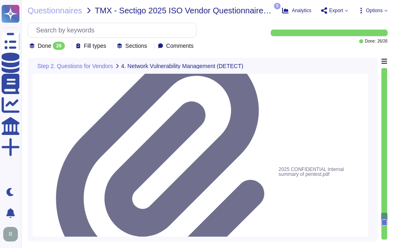
type textarea "Yes, we have implemented File Integrity Monitoring (FIM) tools to validate the …"
type textarea "Yes, we engage independent third parties to conduct annual penetration tests on…"
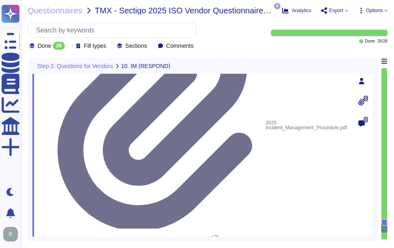
scroll to position [3323, 0]
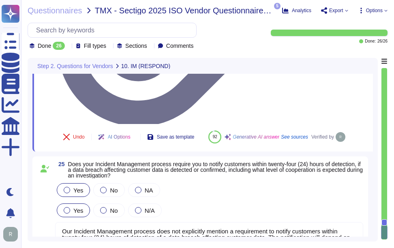
scroll to position [1, 0]
drag, startPoint x: 287, startPoint y: 206, endPoint x: 126, endPoint y: 215, distance: 161.5
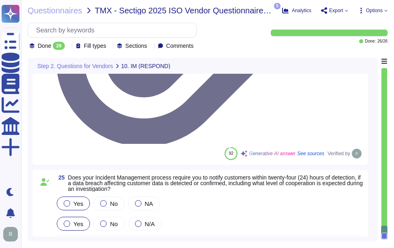
scroll to position [3408, 0]
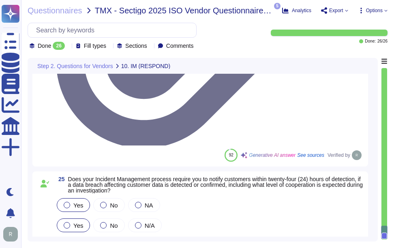
drag, startPoint x: 70, startPoint y: 108, endPoint x: 344, endPoint y: 98, distance: 274.1
drag, startPoint x: 176, startPoint y: 184, endPoint x: 54, endPoint y: 147, distance: 127.4
paste textarea "Additionally, none of Sectigo's third parties have access to our data, and we o…"
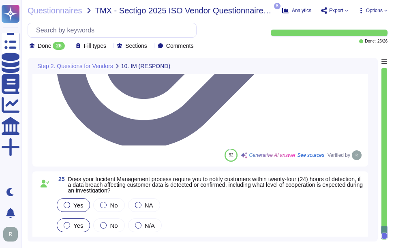
type textarea "No, we have not encountered a security incident for the last 12 months, and the…"
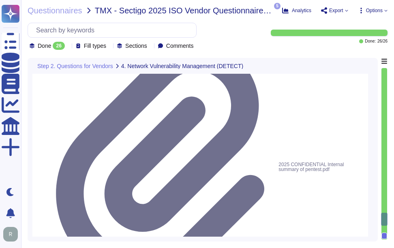
type textarea "Yes. We have NextGen Firewalls with the intrusion detection/prevention capabili…"
type textarea "Yes, we have implemented File Integrity Monitoring (FIM) tools to validate the …"
type textarea "Yes, we engage independent third parties to conduct annual penetration tests on…"
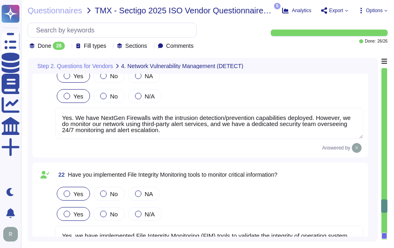
type textarea "Yes, all appropriate systems, including workstations and servers, have antiviru…"
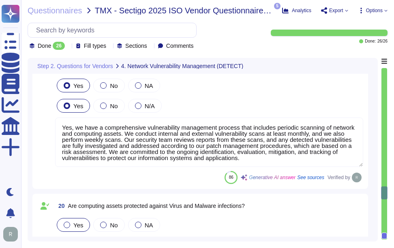
type textarea "Yes, we have a comprehensive vulnerability management process that includes per…"
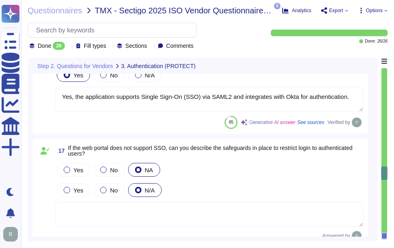
type textarea "Yes, the application supports Single Sign-On (SSO) via SAML2 and integrates wit…"
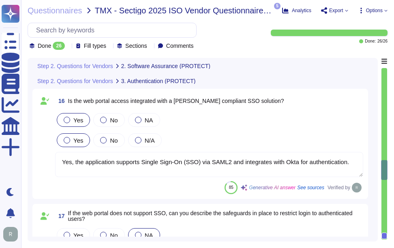
type textarea "Yes, we perform secure code reviews regularly using automated tools like SonarQ…"
type textarea "Yes, we conduct regular penetration testing, including automated vulnerability …"
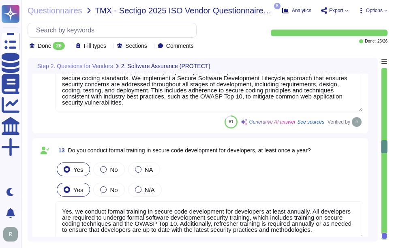
type textarea "Yes, our Software Development Lifecycle (SDLC) process requires that all web po…"
type textarea "Yes, we conduct formal training in secure code development for developers at le…"
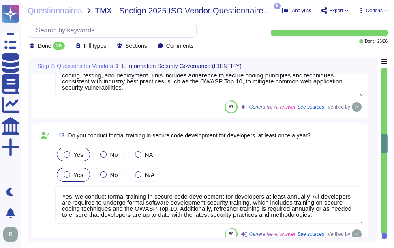
type textarea "Yes, we have mandatory annual and ongoing security awareness programs for all e…"
type textarea "Yes, we can provide our latest SOC 2 Type 2 audit report under a signed Non-Dis…"
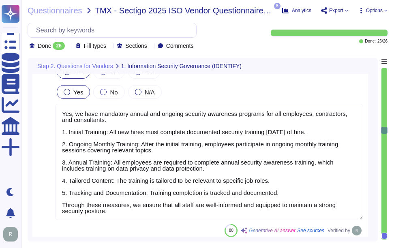
type textarea "Yes, Sectigo has a formal Risk Management process that includes a comprehensive…"
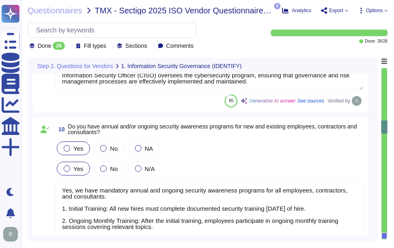
type textarea "Yes, we have a documented Information Security Policy that has been approved by…"
type textarea "Yes, we routinely perform internal audits and assessments of conformance to our…"
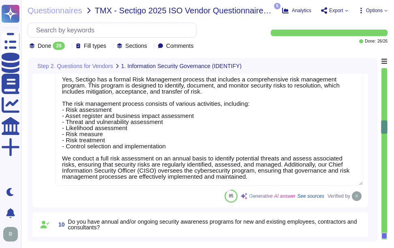
type textarea "Yes, we have mandatory annual and ongoing security awareness programs for all e…"
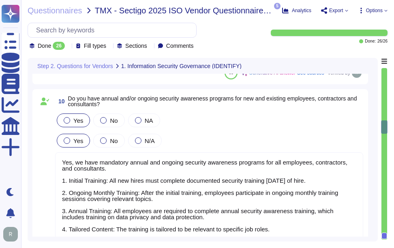
type textarea "Yes, we can provide our latest SOC 2 Type 2 audit report under a signed Non-Dis…"
type textarea "Yes, our Software Development Lifecycle (SDLC) process requires that all web po…"
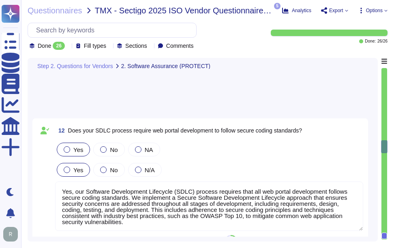
type textarea "Yes, we conduct formal training in secure code development for developers at le…"
type textarea "Yes, we perform secure code reviews regularly using automated tools like SonarQ…"
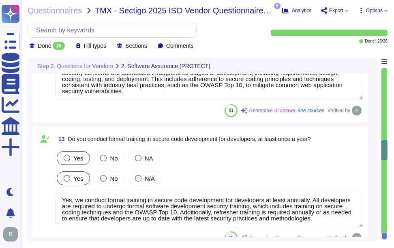
type textarea "Yes, we conduct regular penetration testing, including automated vulnerability …"
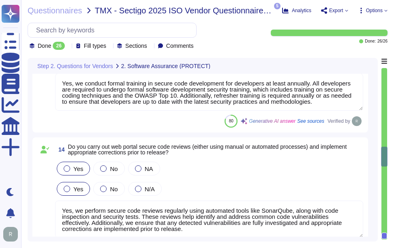
type textarea "Yes, the application supports Single Sign-On (SSO) via SAML2 and integrates wit…"
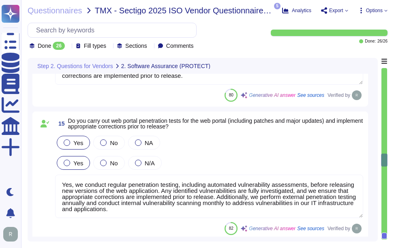
scroll to position [1, 0]
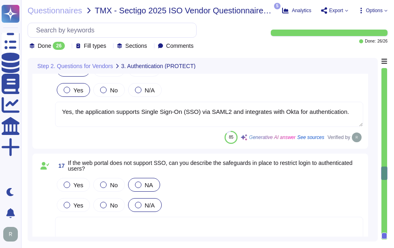
type textarea "Yes, we have a comprehensive vulnerability management process that includes per…"
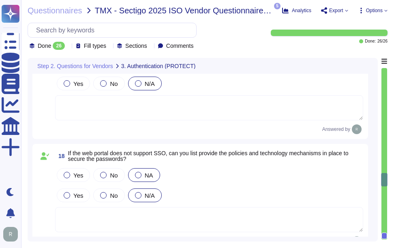
type textarea "Yes, all appropriate systems, including workstations and servers, have antiviru…"
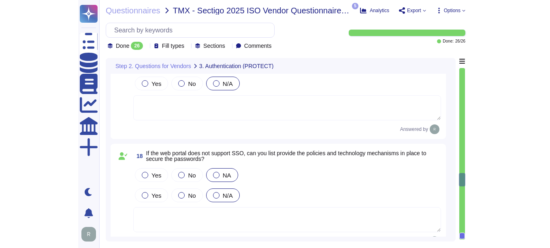
scroll to position [2303, 0]
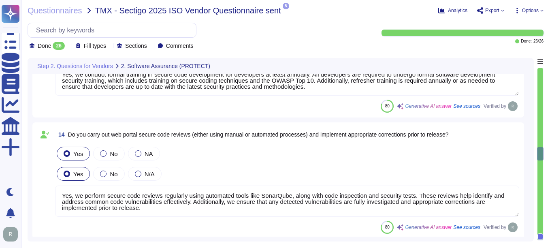
type textarea "Yes, our Software Development Lifecycle (SDLC) process requires that all web po…"
type textarea "Yes, we conduct formal training in secure code development for developers at le…"
type textarea "Yes, we perform secure code reviews regularly using automated tools like SonarQ…"
type textarea "Yes, we conduct regular penetration testing, including automated vulnerability …"
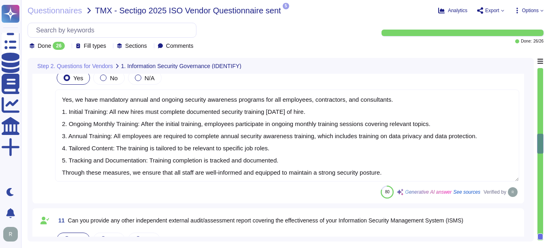
type textarea "Yes, Sectigo has a formal Risk Management process that includes a comprehensive…"
type textarea "Yes, we have mandatory annual and ongoing security awareness programs for all e…"
type textarea "Yes, we can provide our latest SOC 2 Type 2 audit report under a signed Non-Dis…"
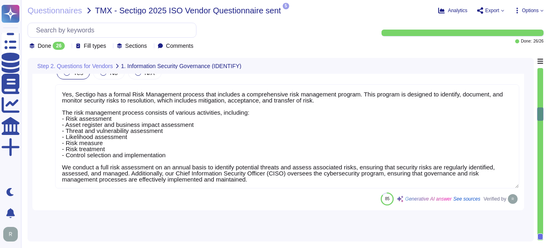
type textarea "Yes, we have a documented Information Security Policy that has been approved by…"
type textarea "Yes, we routinely perform internal audits and assessments of conformance to our…"
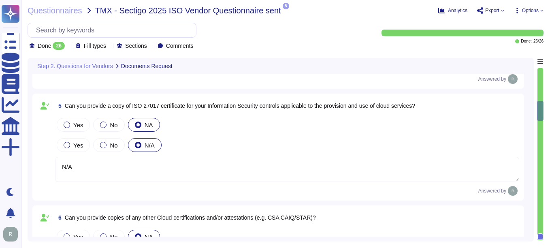
type textarea "We can provide a copy of our latest SOC 2 Type 2 report under a signed Non-Disc…"
type textarea "N/A"
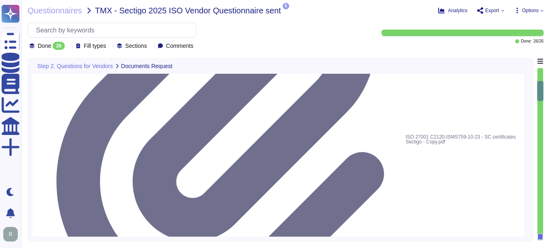
type textarea "Yes, we can provide a copy of our ISO 27001 certificate for our Information Sec…"
type textarea "We will attach ISO27001 Certification."
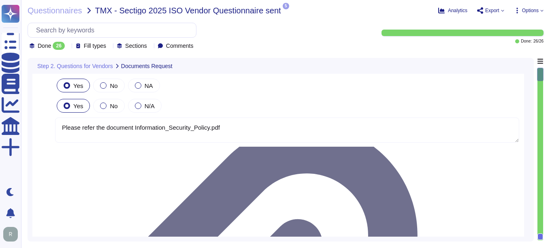
type textarea "Please refer the document Information_Security_Policy.pdf"
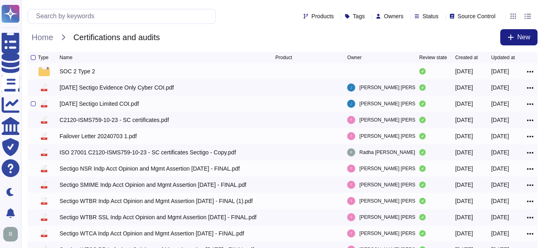
scroll to position [51, 0]
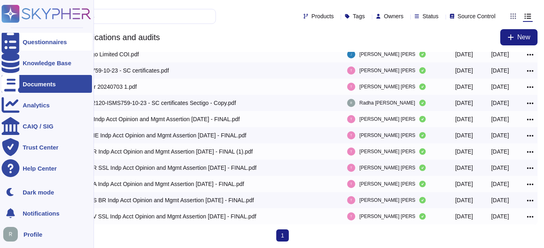
click at [24, 38] on div "Questionnaires" at bounding box center [47, 42] width 90 height 18
